Goal: Task Accomplishment & Management: Manage account settings

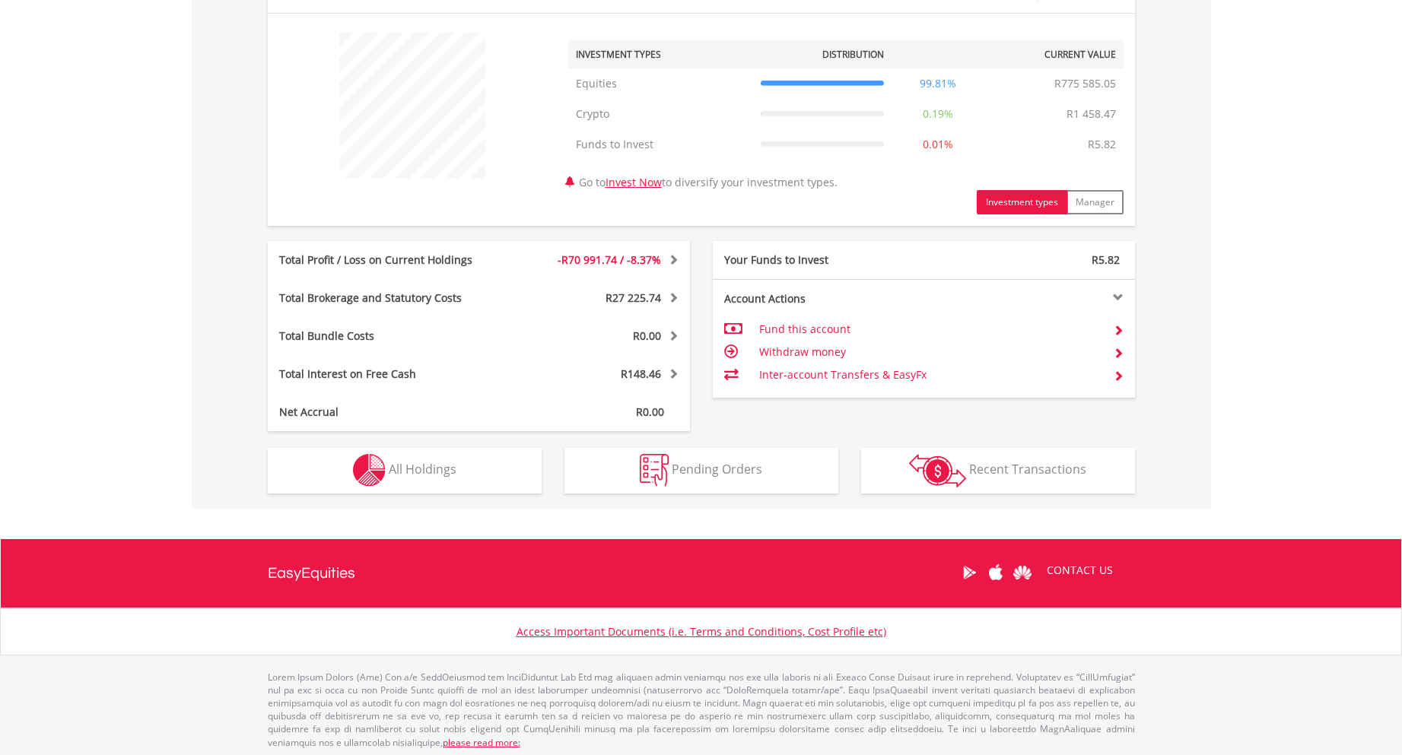
scroll to position [562, 0]
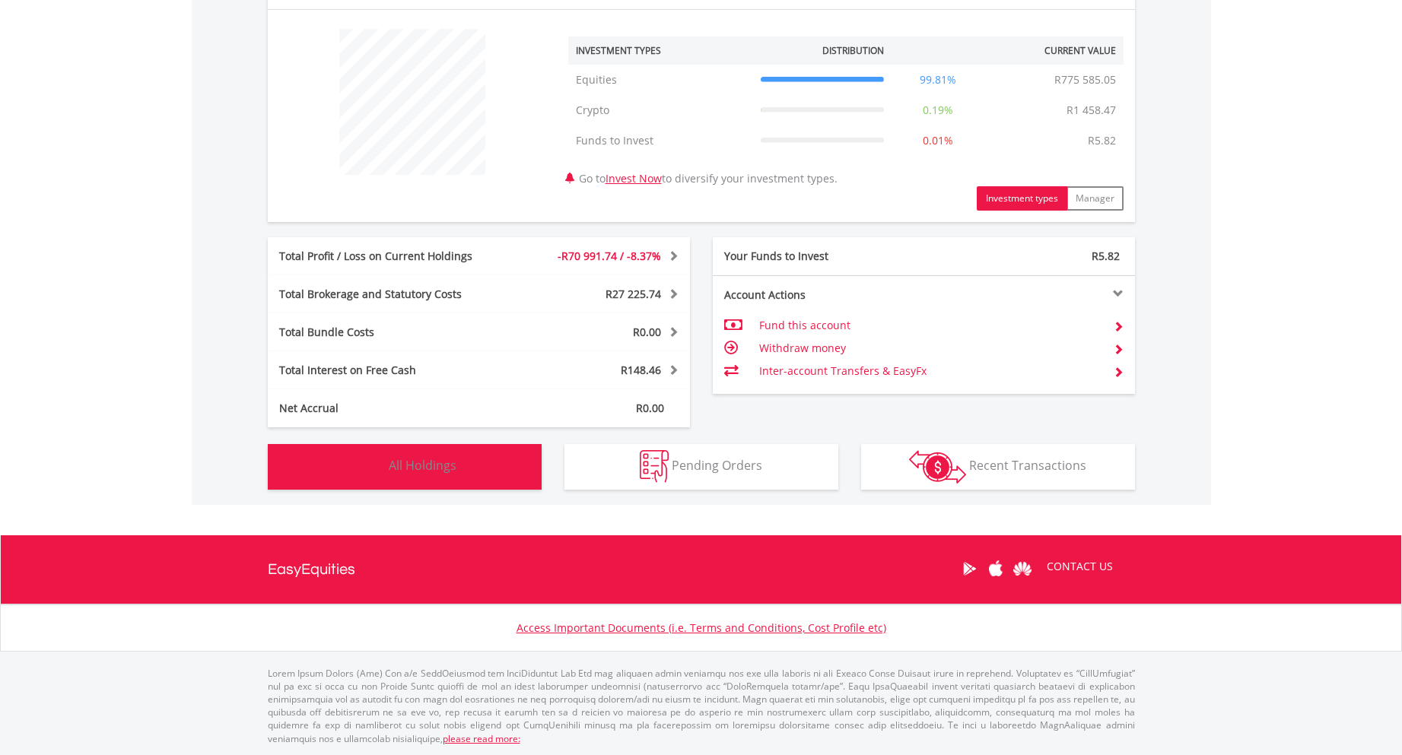
click at [443, 468] on span "All Holdings" at bounding box center [423, 465] width 68 height 17
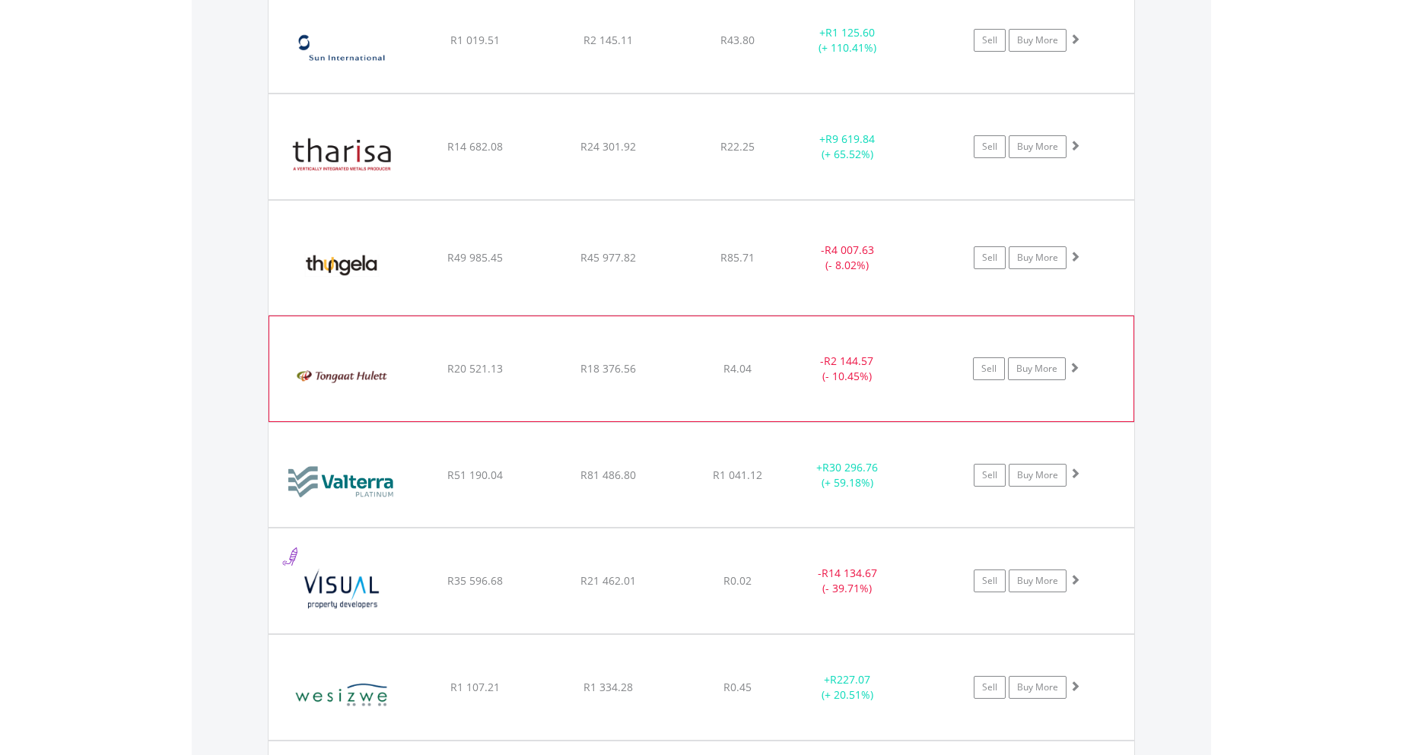
scroll to position [4063, 0]
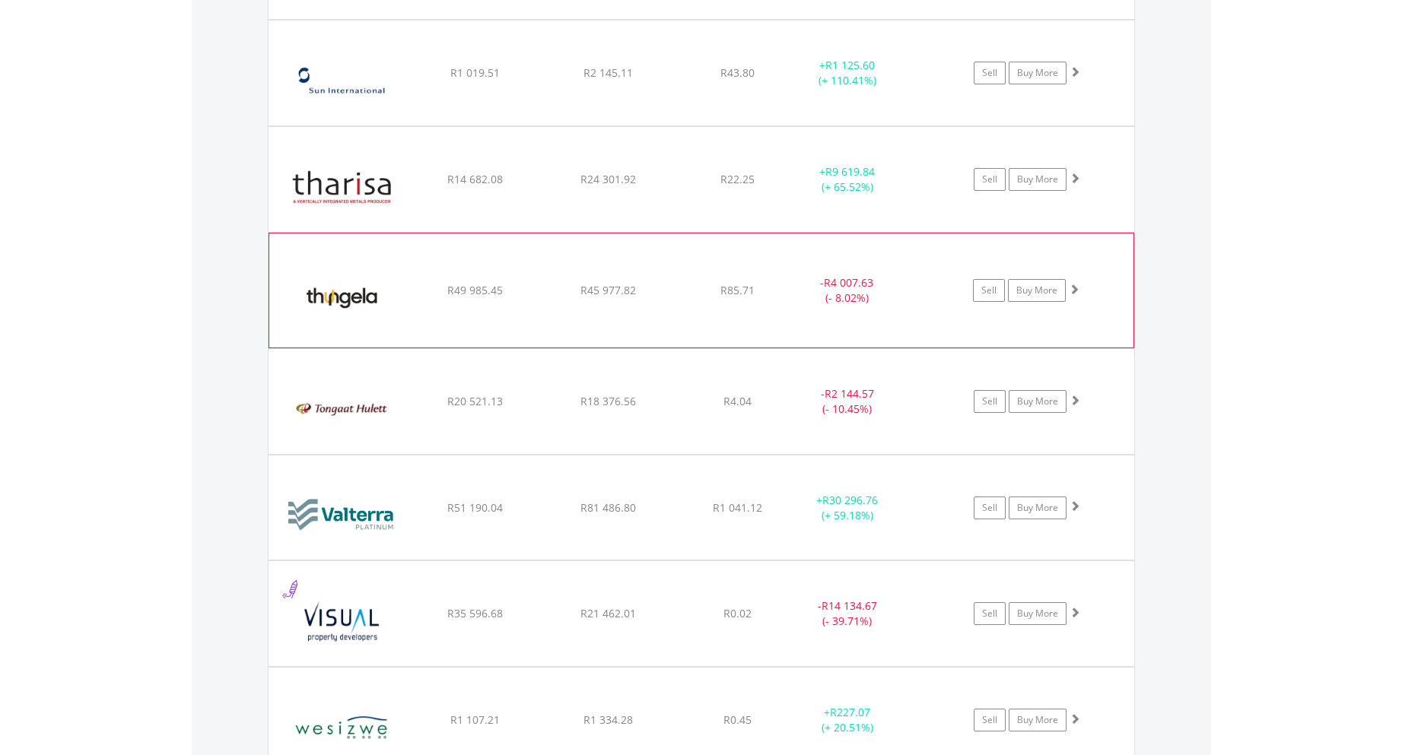
click at [738, 319] on div "﻿ Thungela Resources Limited R49 985.45 R45 977.82 R85.71 - R4 007.63 (- 8.02%)…" at bounding box center [701, 290] width 864 height 114
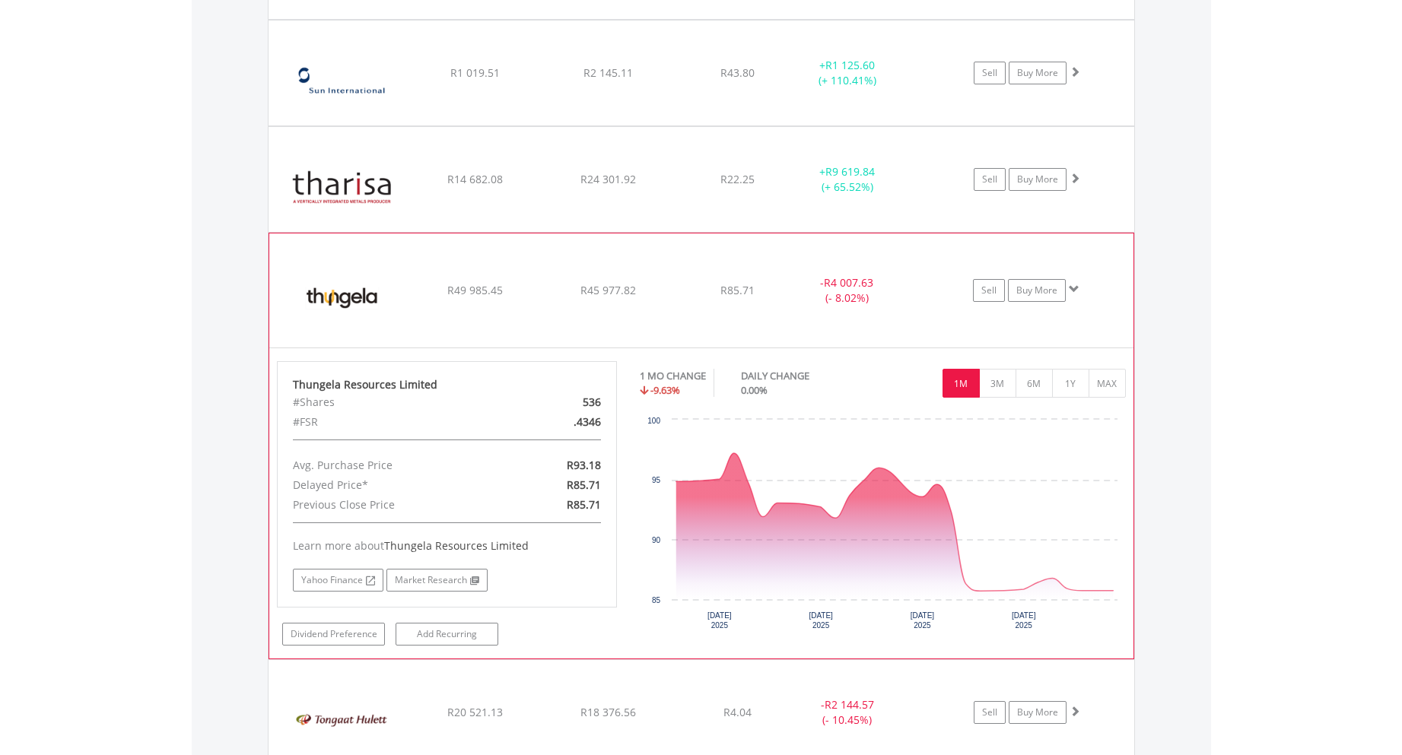
click at [494, 318] on div "﻿ Thungela Resources Limited R49 985.45 R45 977.82 R85.71 - R4 007.63 (- 8.02%)…" at bounding box center [701, 290] width 864 height 114
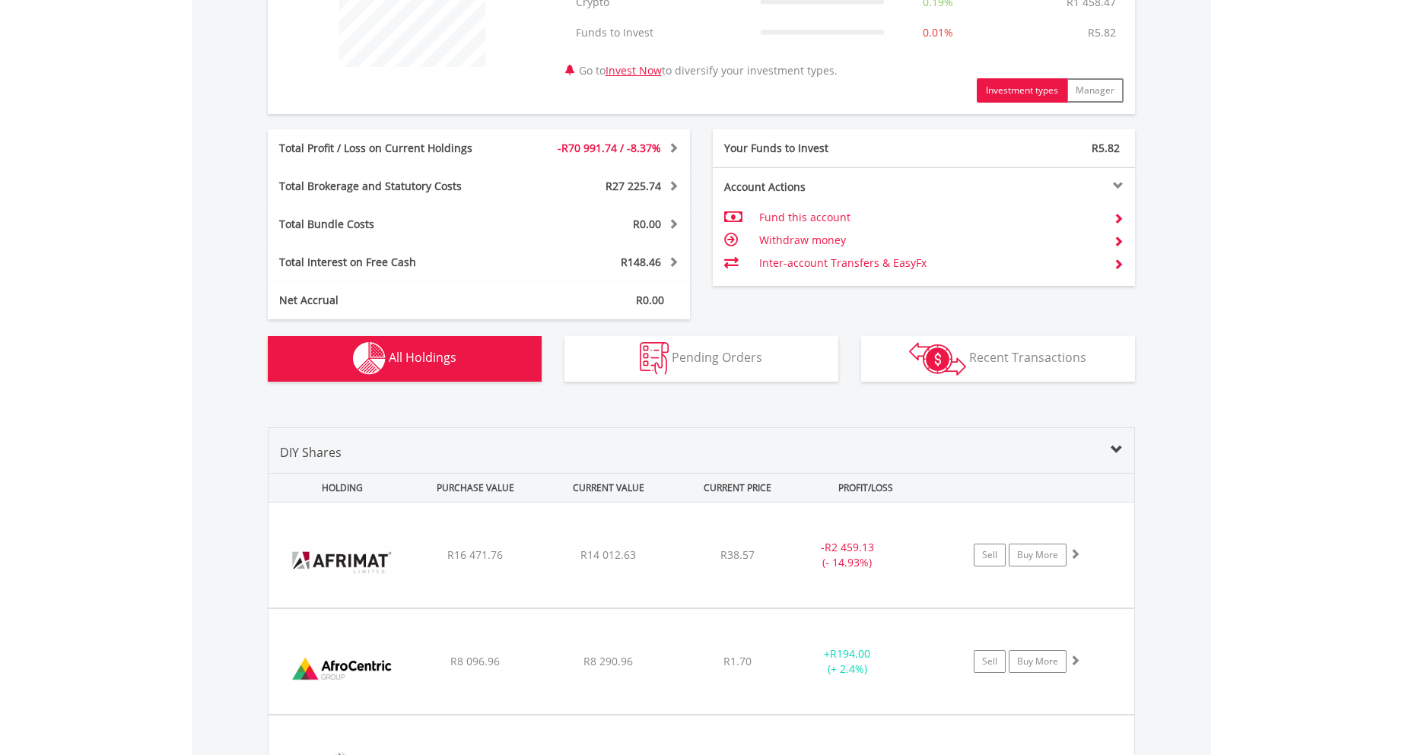
scroll to position [565, 0]
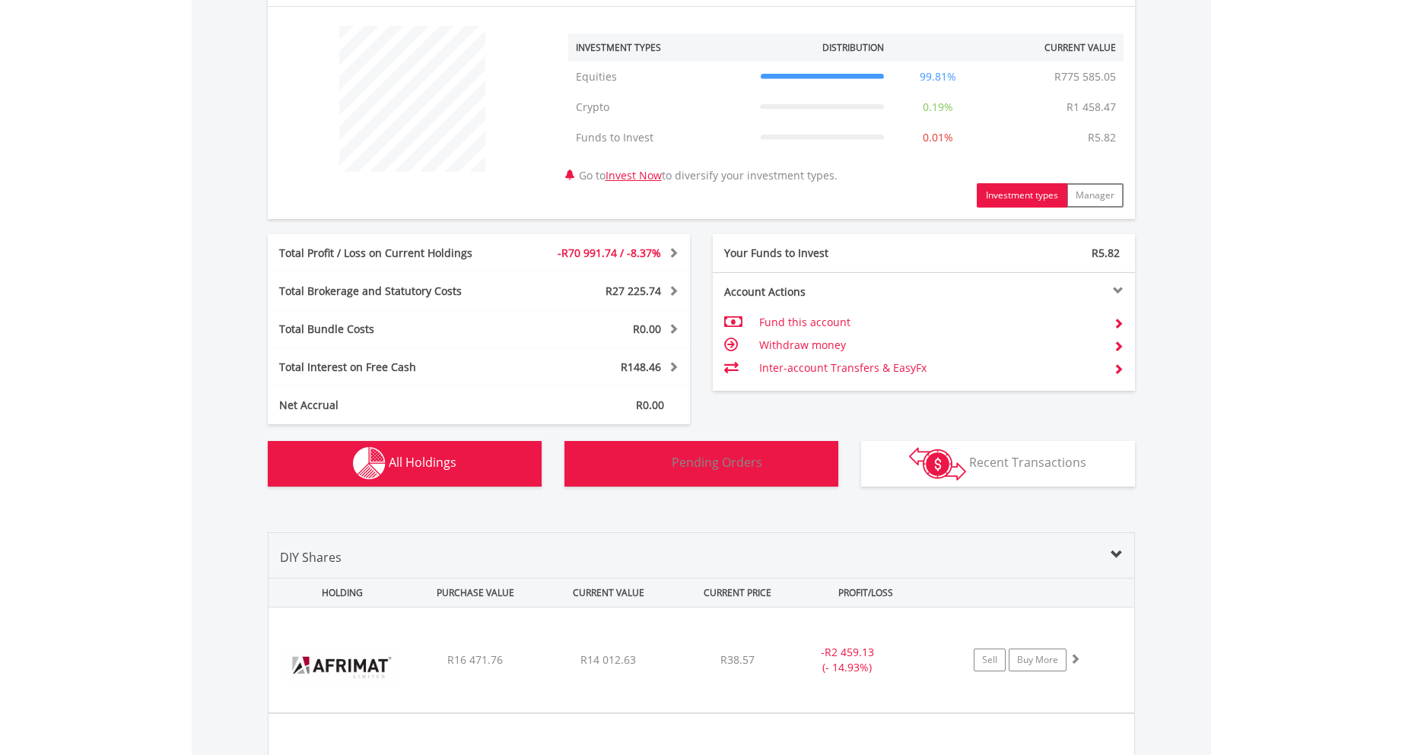
click at [783, 456] on button "Pending Orders Pending Orders" at bounding box center [701, 464] width 274 height 46
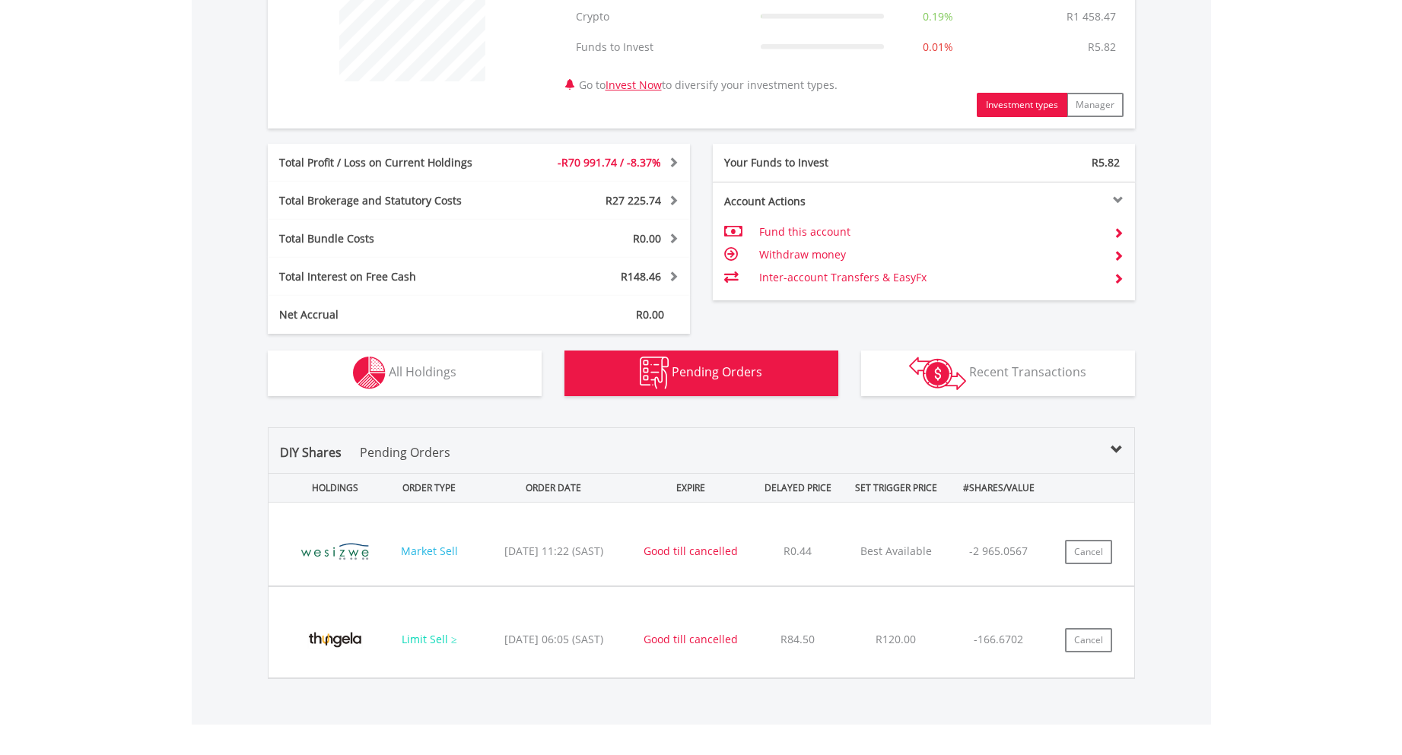
scroll to position [875, 0]
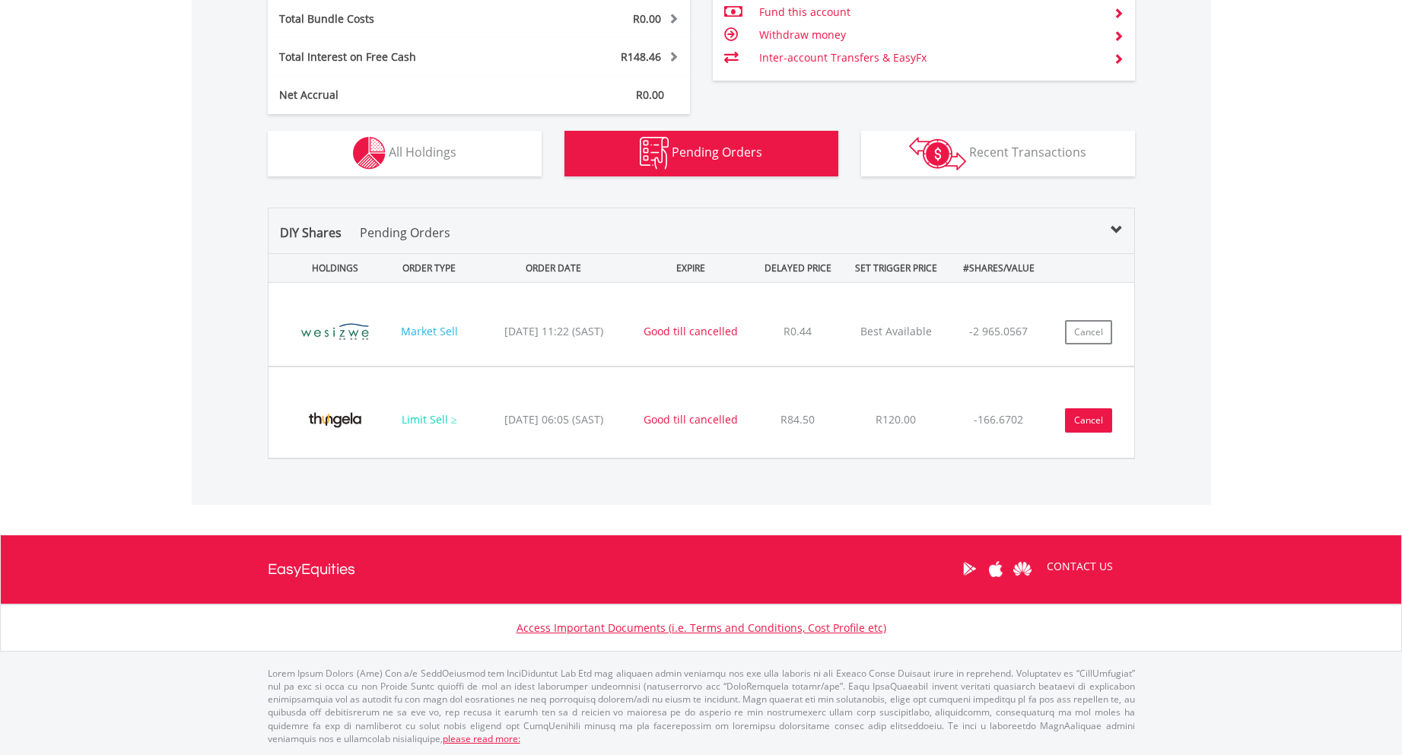
click at [1088, 424] on button "Cancel" at bounding box center [1088, 420] width 47 height 24
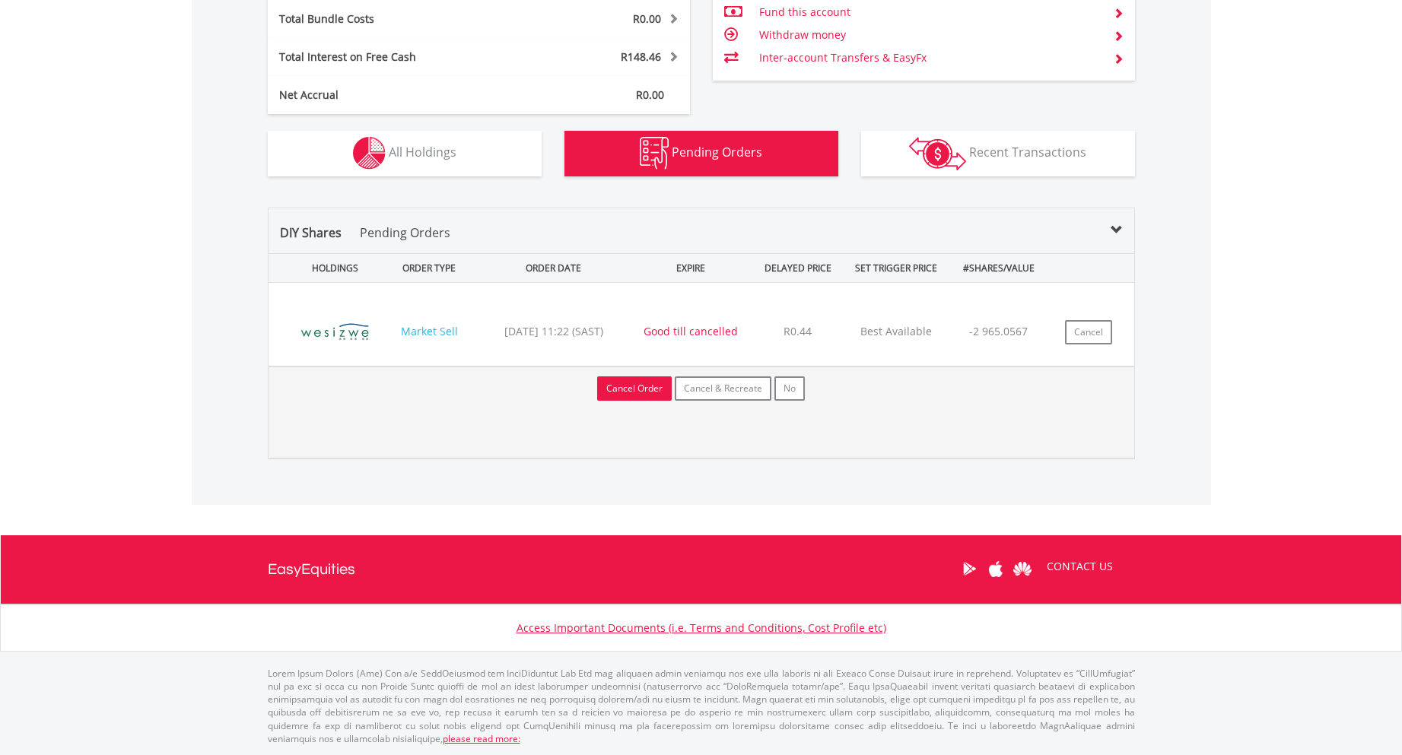
click at [646, 389] on button "Cancel Order" at bounding box center [634, 388] width 75 height 24
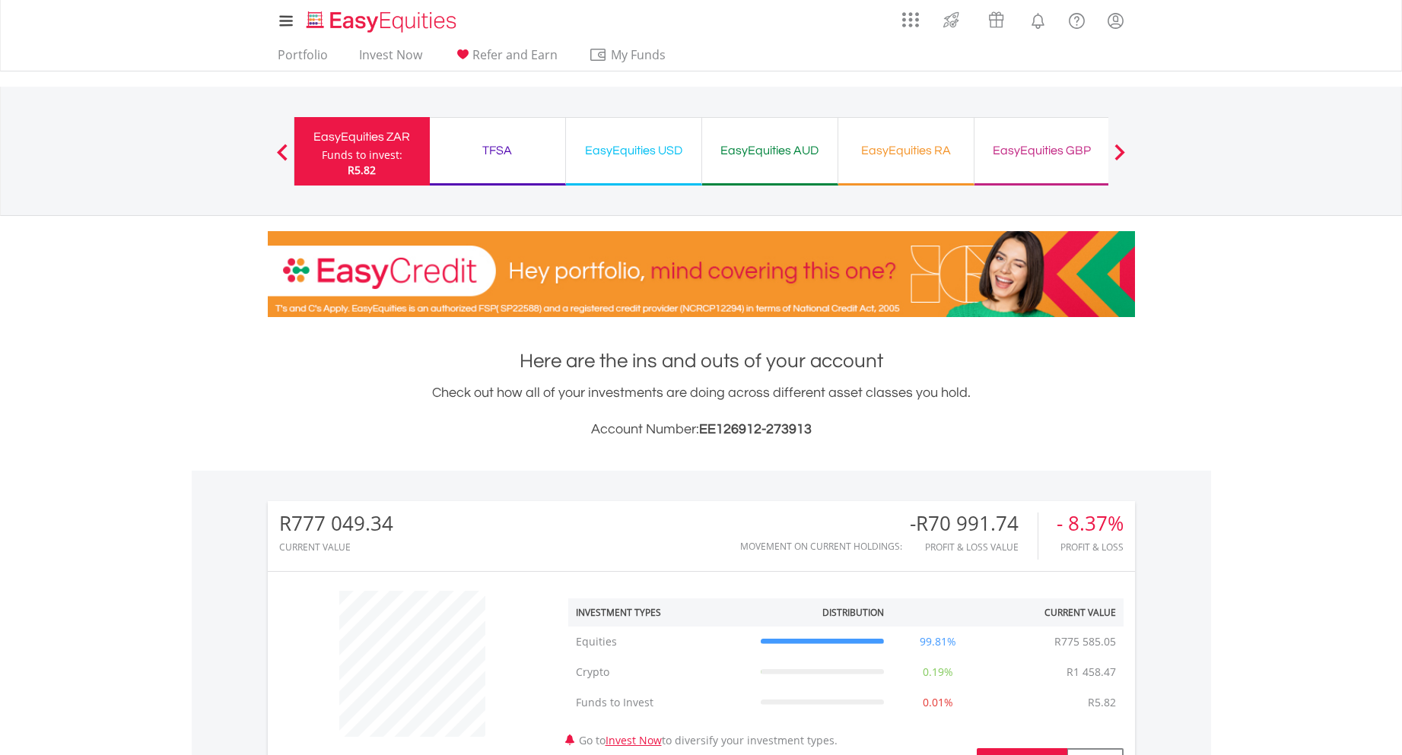
click at [356, 160] on div "Funds to invest:" at bounding box center [362, 155] width 81 height 15
click at [297, 52] on link "Portfolio" at bounding box center [302, 59] width 62 height 24
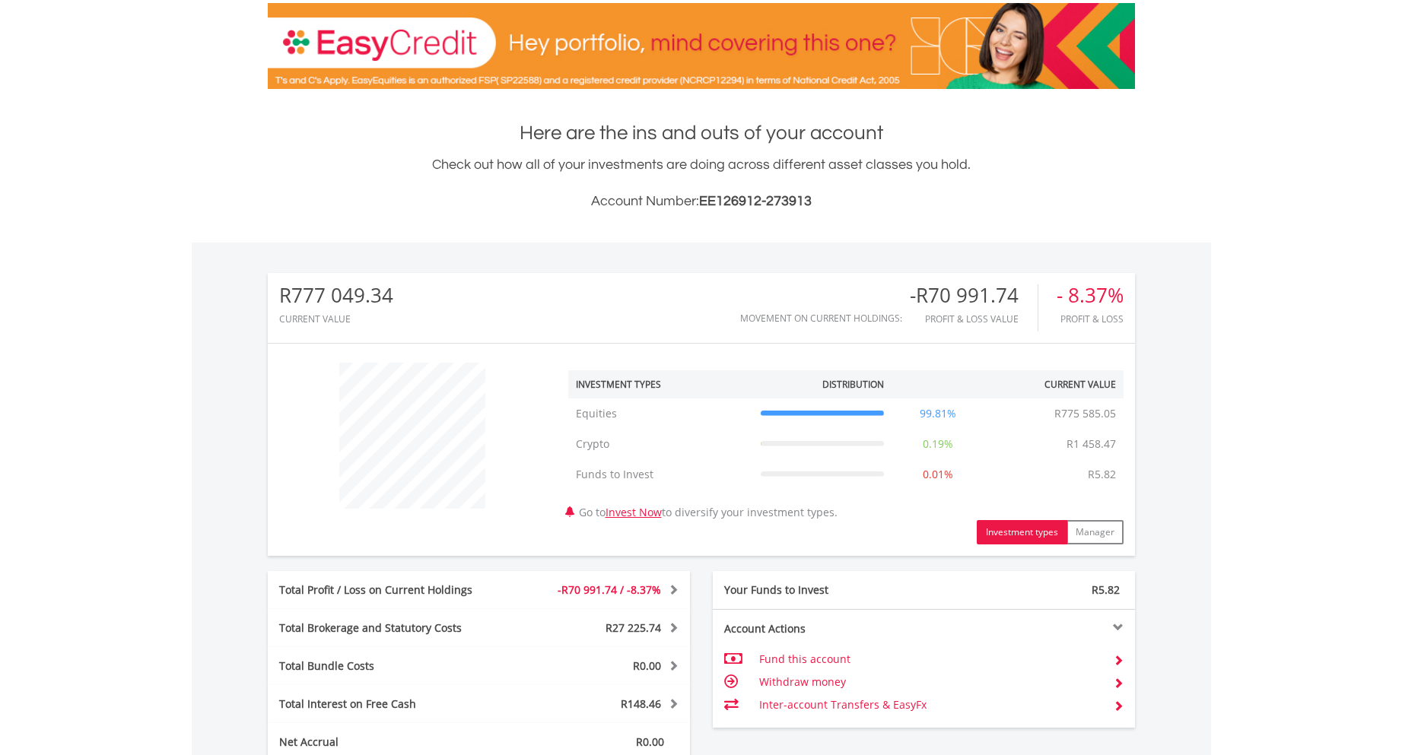
scroll to position [562, 0]
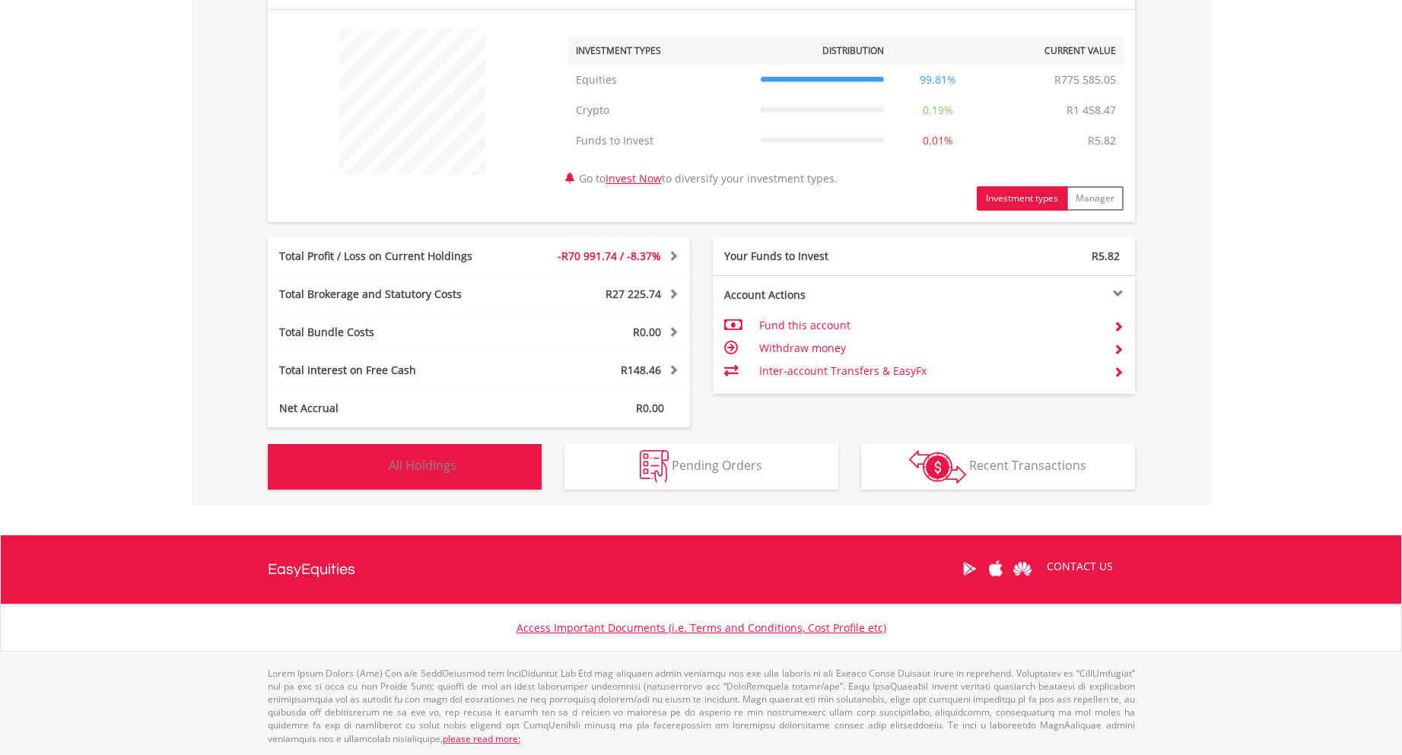
click at [498, 462] on button "Holdings All Holdings" at bounding box center [405, 467] width 274 height 46
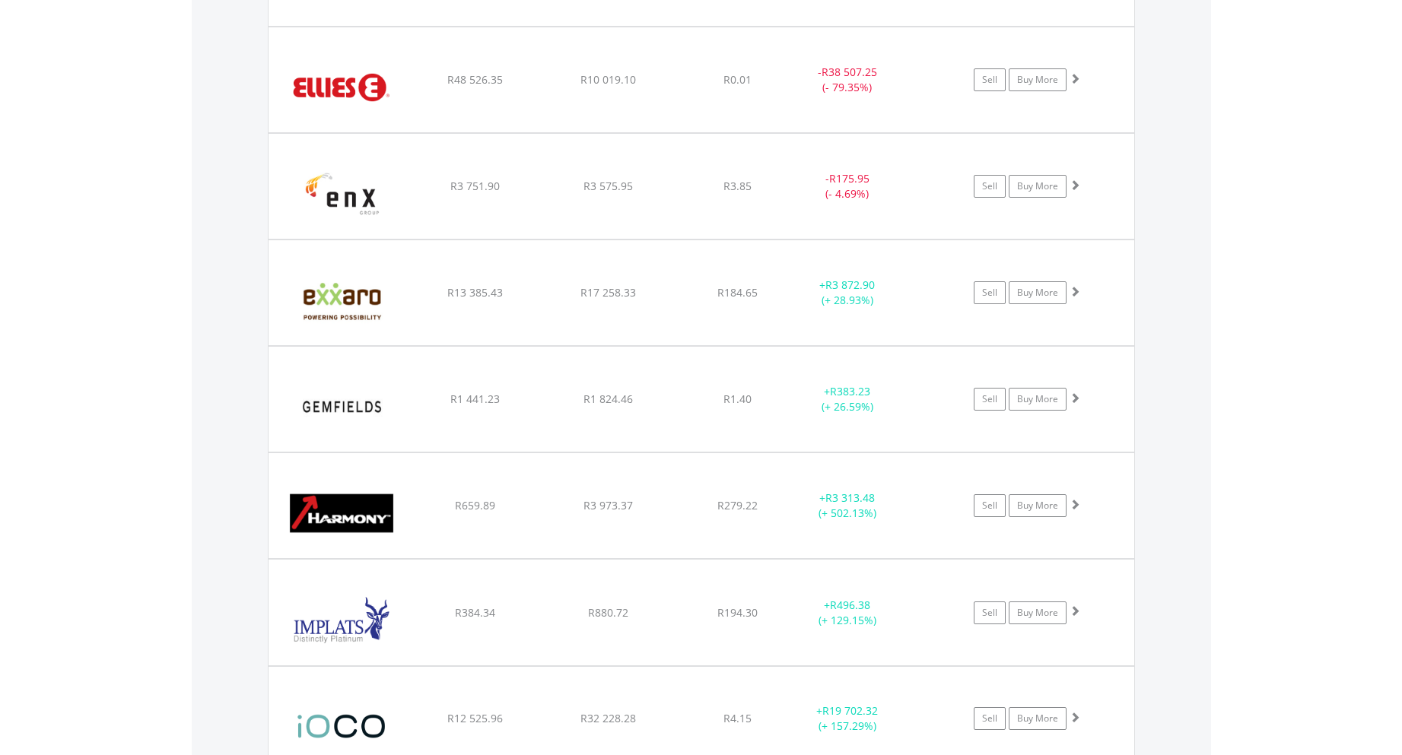
scroll to position [2086, 0]
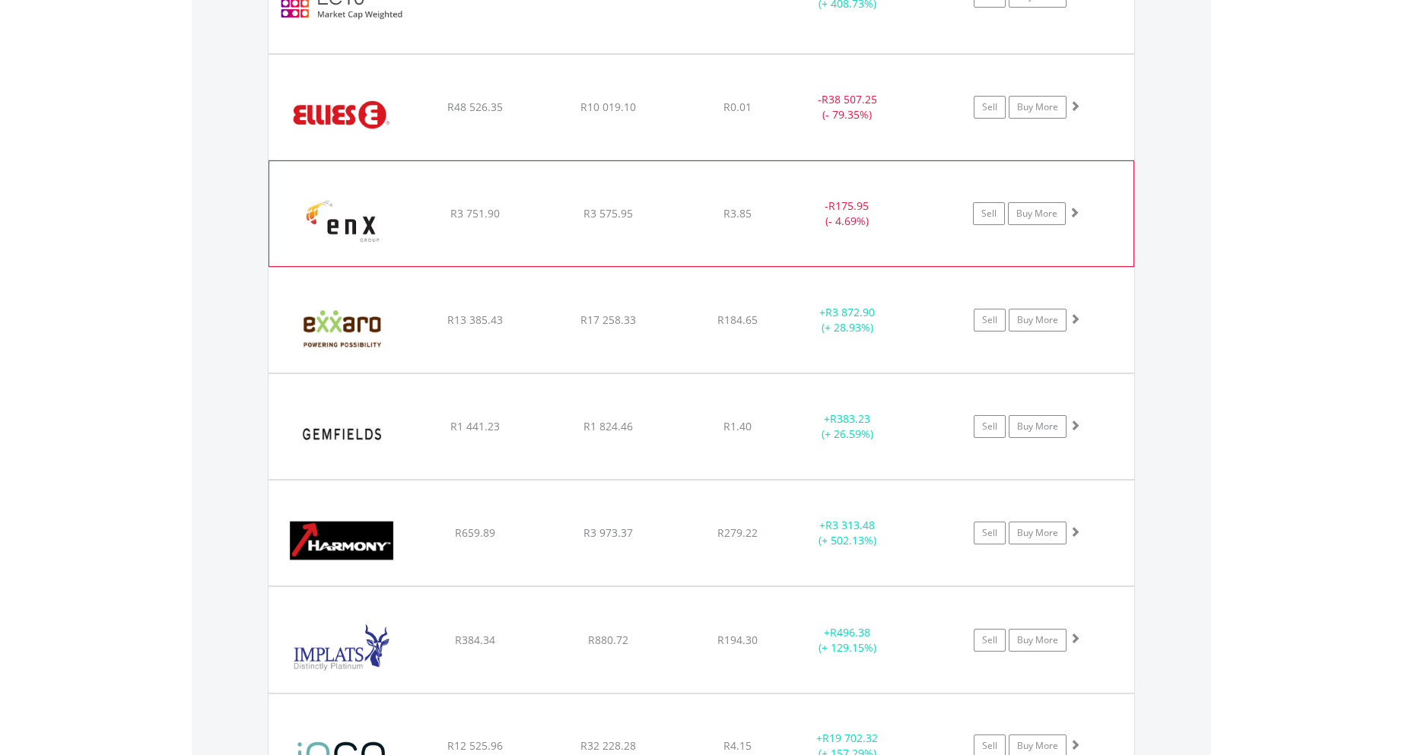
click at [802, 249] on div "﻿ enX Group Limited R3 751.90 R3 575.95 R3.85 - R175.95 (- 4.69%) Sell Buy More" at bounding box center [701, 213] width 864 height 105
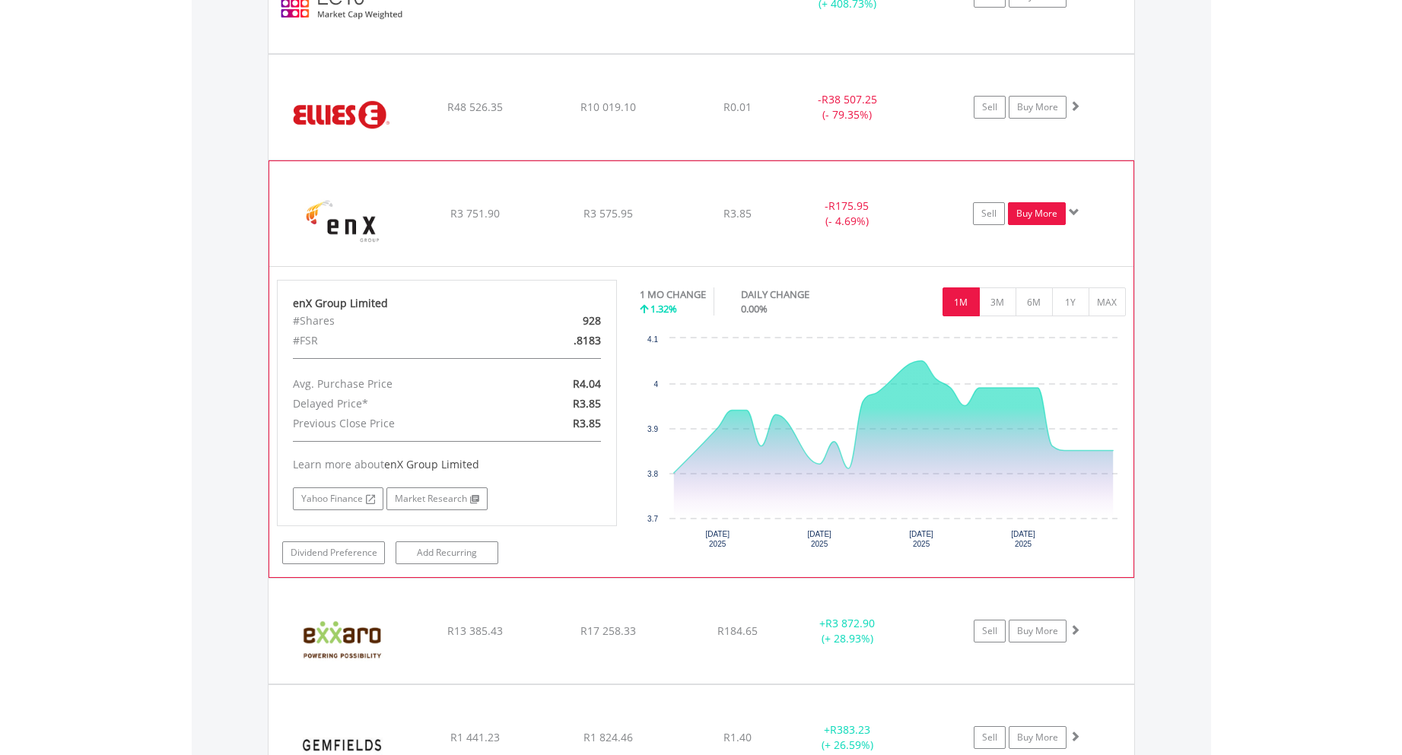
click at [1051, 217] on link "Buy More" at bounding box center [1037, 213] width 58 height 23
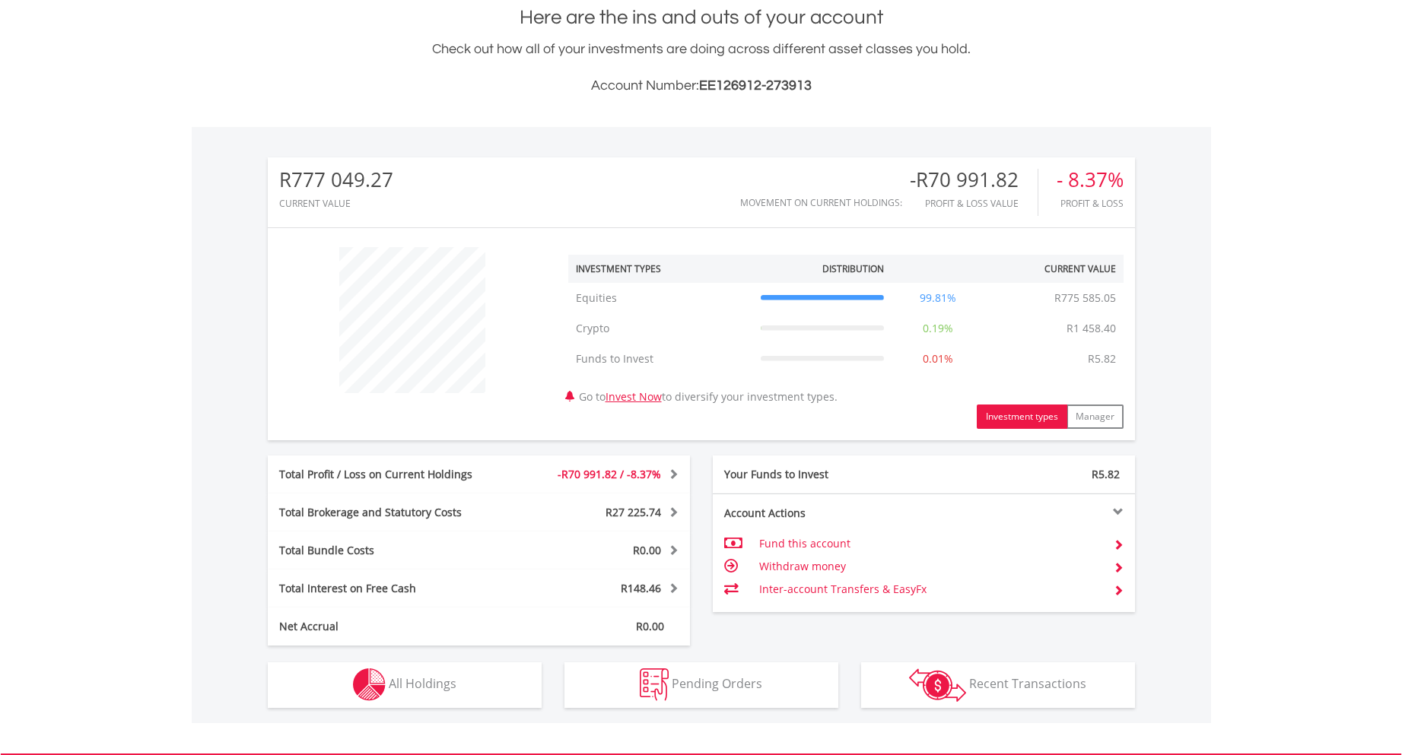
scroll to position [562, 0]
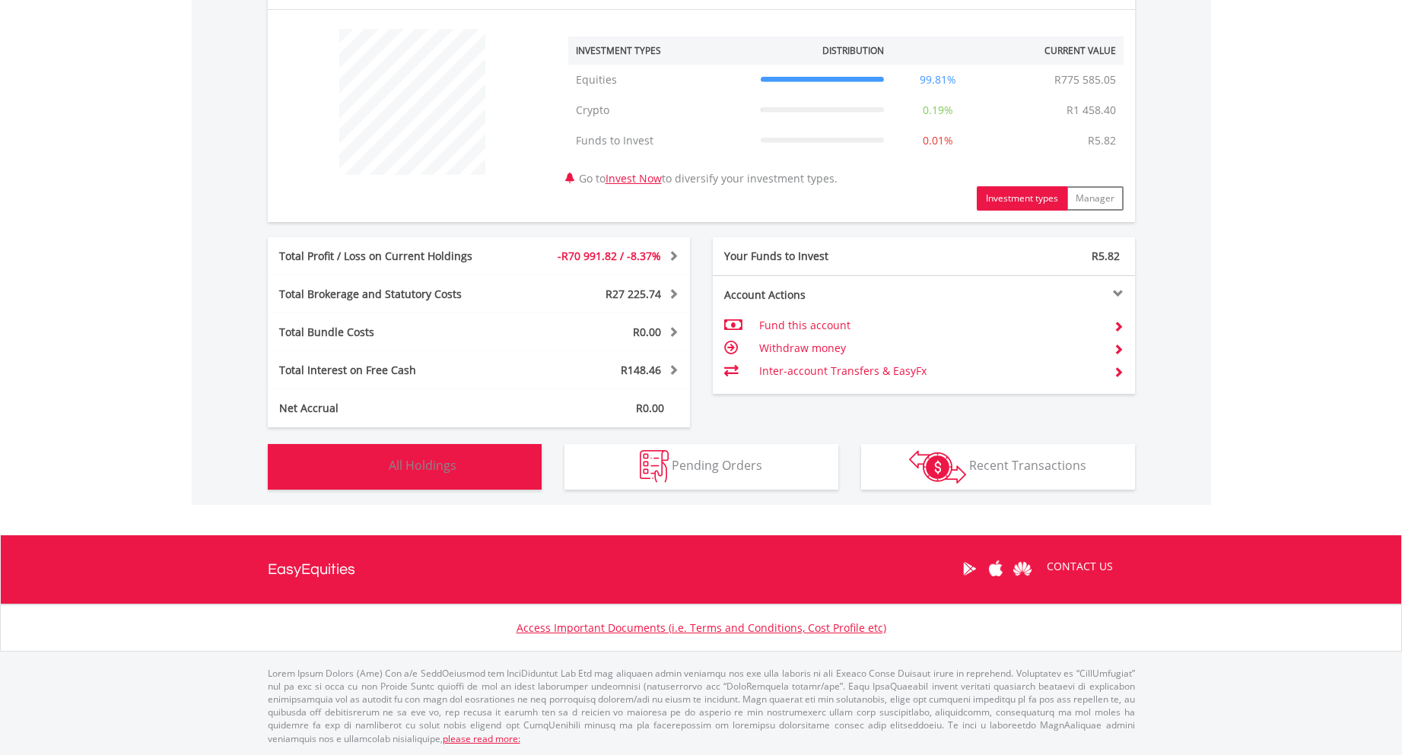
click at [468, 476] on button "Holdings All Holdings" at bounding box center [405, 467] width 274 height 46
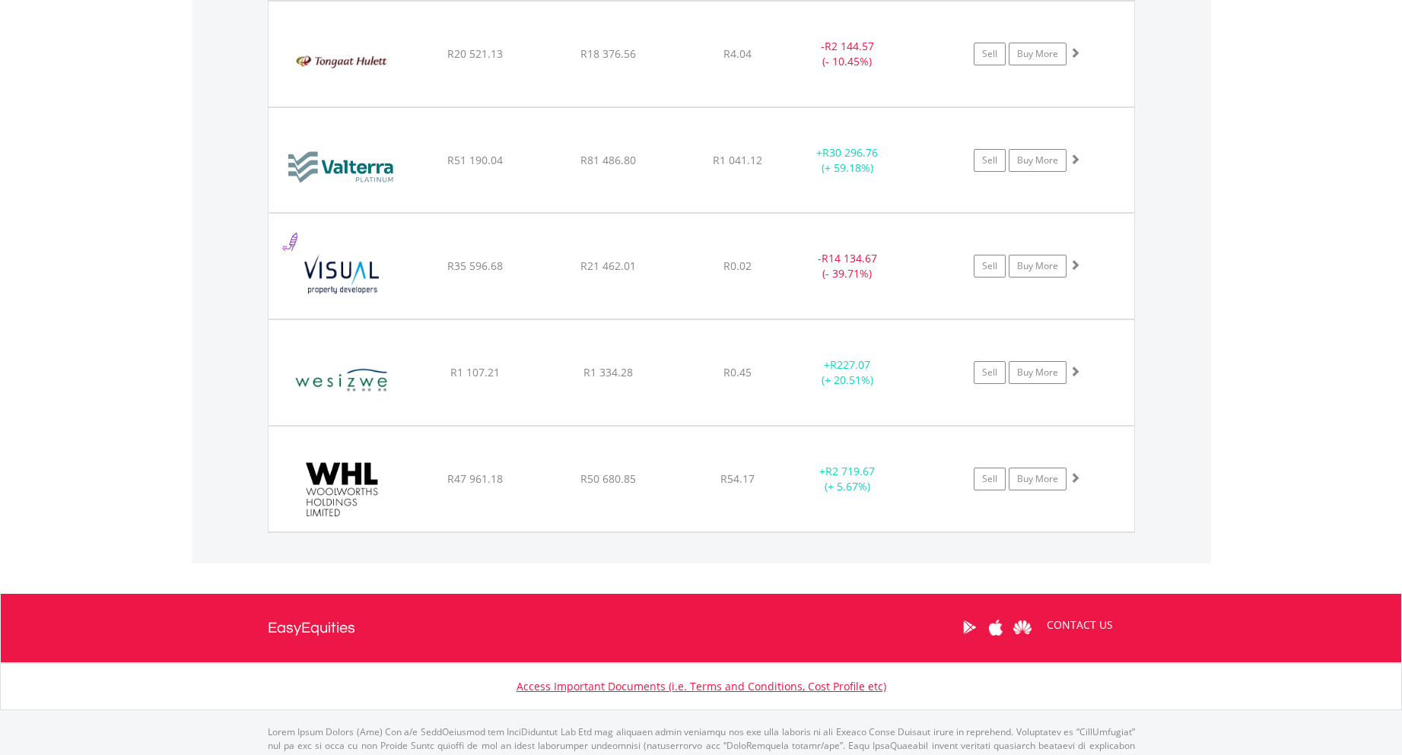
scroll to position [4393, 0]
